Goal: Information Seeking & Learning: Learn about a topic

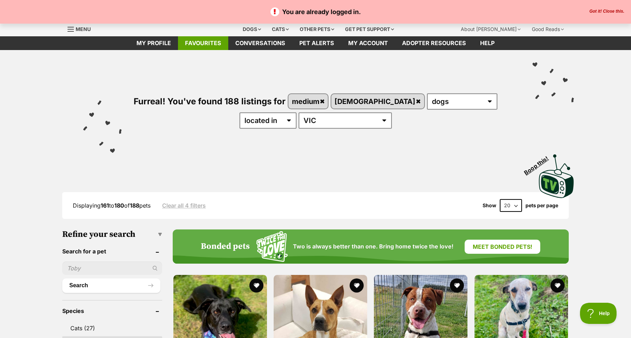
click at [206, 45] on link "Favourites" at bounding box center [203, 43] width 50 height 14
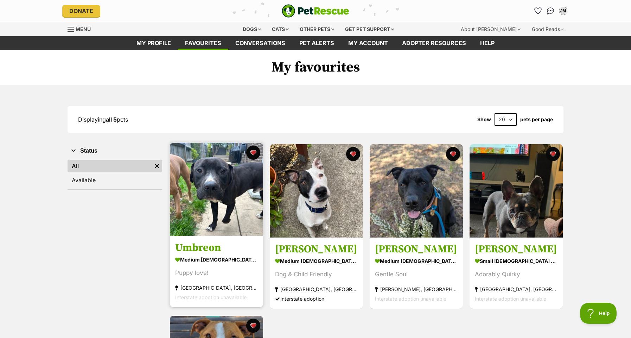
click at [226, 205] on img at bounding box center [216, 189] width 93 height 93
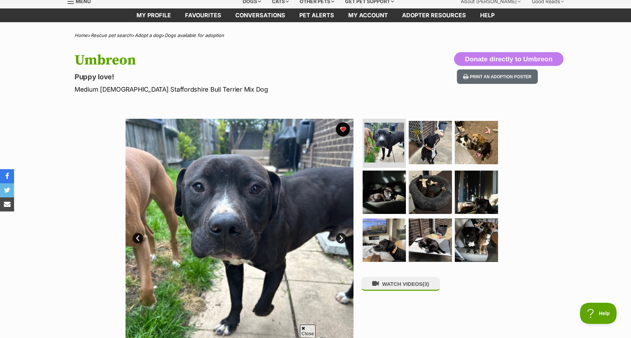
scroll to position [28, 0]
click at [429, 147] on img at bounding box center [430, 141] width 45 height 45
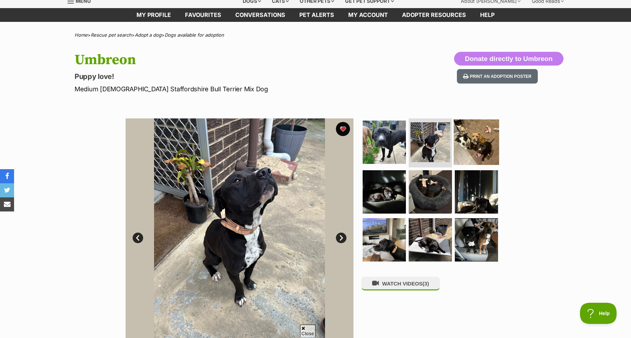
click at [478, 143] on img at bounding box center [476, 141] width 45 height 45
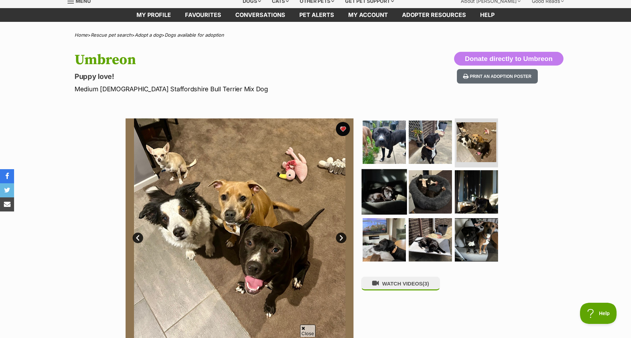
click at [380, 183] on img at bounding box center [384, 191] width 45 height 45
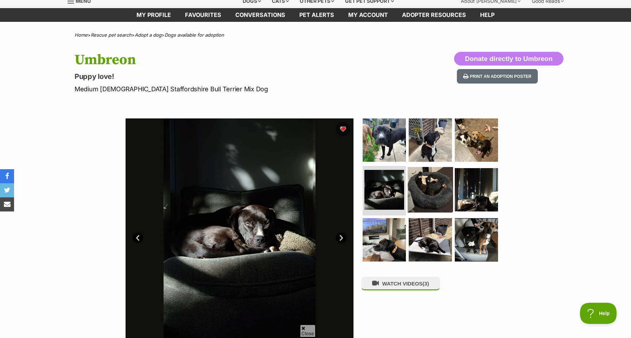
click at [435, 183] on img at bounding box center [430, 189] width 45 height 45
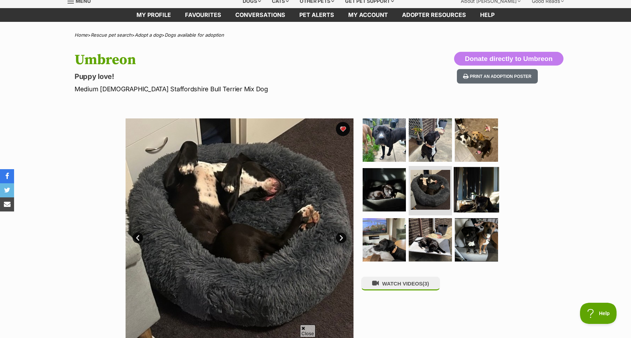
click at [465, 186] on img at bounding box center [476, 189] width 45 height 45
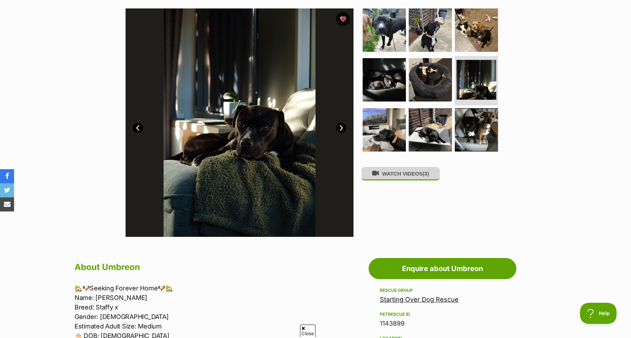
scroll to position [145, 0]
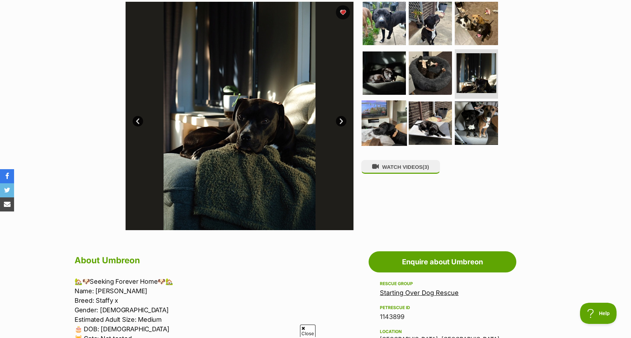
click at [383, 118] on img at bounding box center [384, 122] width 45 height 45
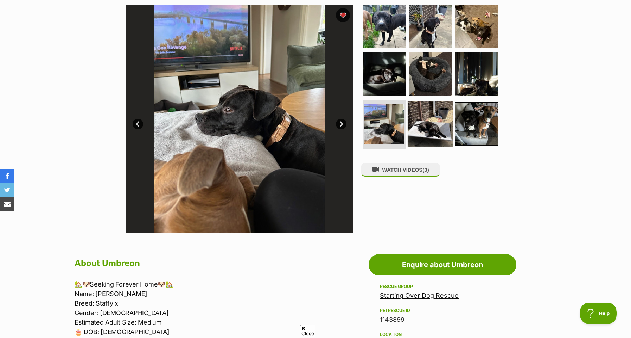
scroll to position [140, 0]
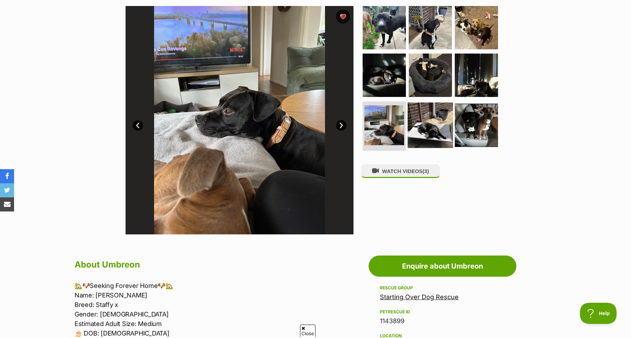
click at [434, 123] on img at bounding box center [430, 124] width 45 height 45
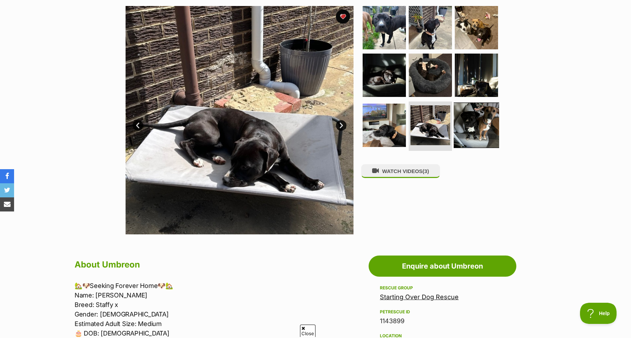
scroll to position [0, 0]
click at [473, 120] on img at bounding box center [476, 124] width 45 height 45
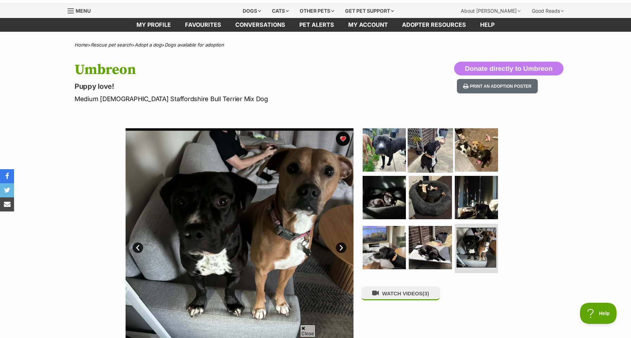
click at [440, 151] on img at bounding box center [430, 149] width 45 height 45
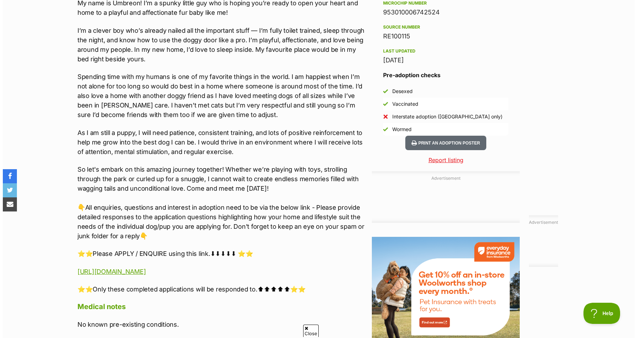
scroll to position [671, 0]
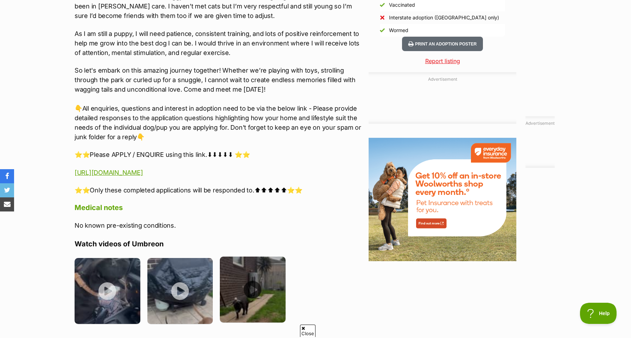
click at [246, 285] on img at bounding box center [253, 289] width 66 height 66
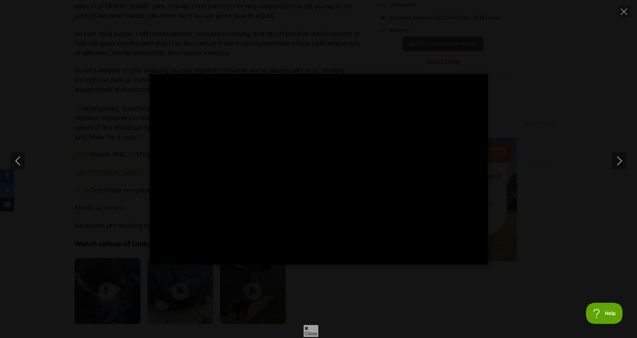
scroll to position [0, 0]
type input "100"
click at [629, 158] on div "Pause Play % buffered 00:00 00:00 Unmute Mute Disable captions Enable captions …" at bounding box center [318, 169] width 637 height 190
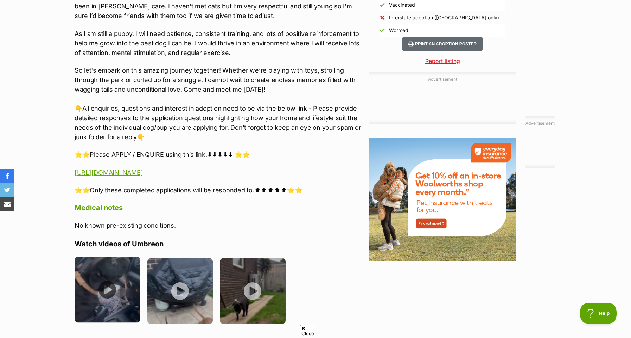
click at [116, 287] on img at bounding box center [108, 289] width 66 height 66
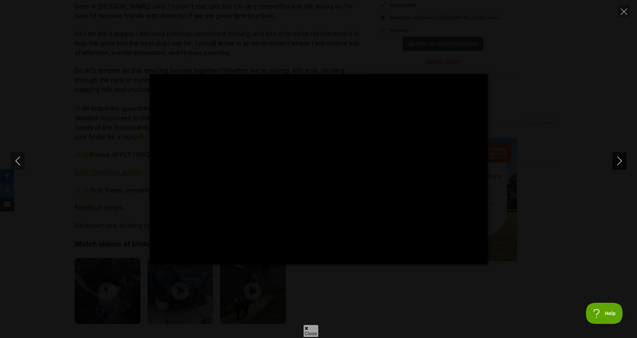
type input "100"
click at [618, 158] on icon "Next" at bounding box center [619, 160] width 9 height 9
type input "100"
click at [619, 158] on icon "Next" at bounding box center [619, 160] width 5 height 9
type input "100"
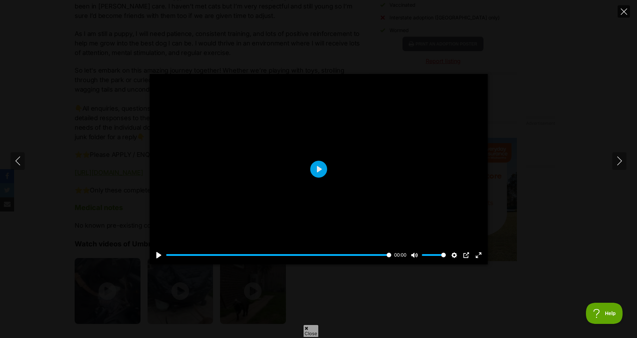
click at [624, 12] on icon "Close" at bounding box center [623, 11] width 6 height 6
